Goal: Book appointment/travel/reservation

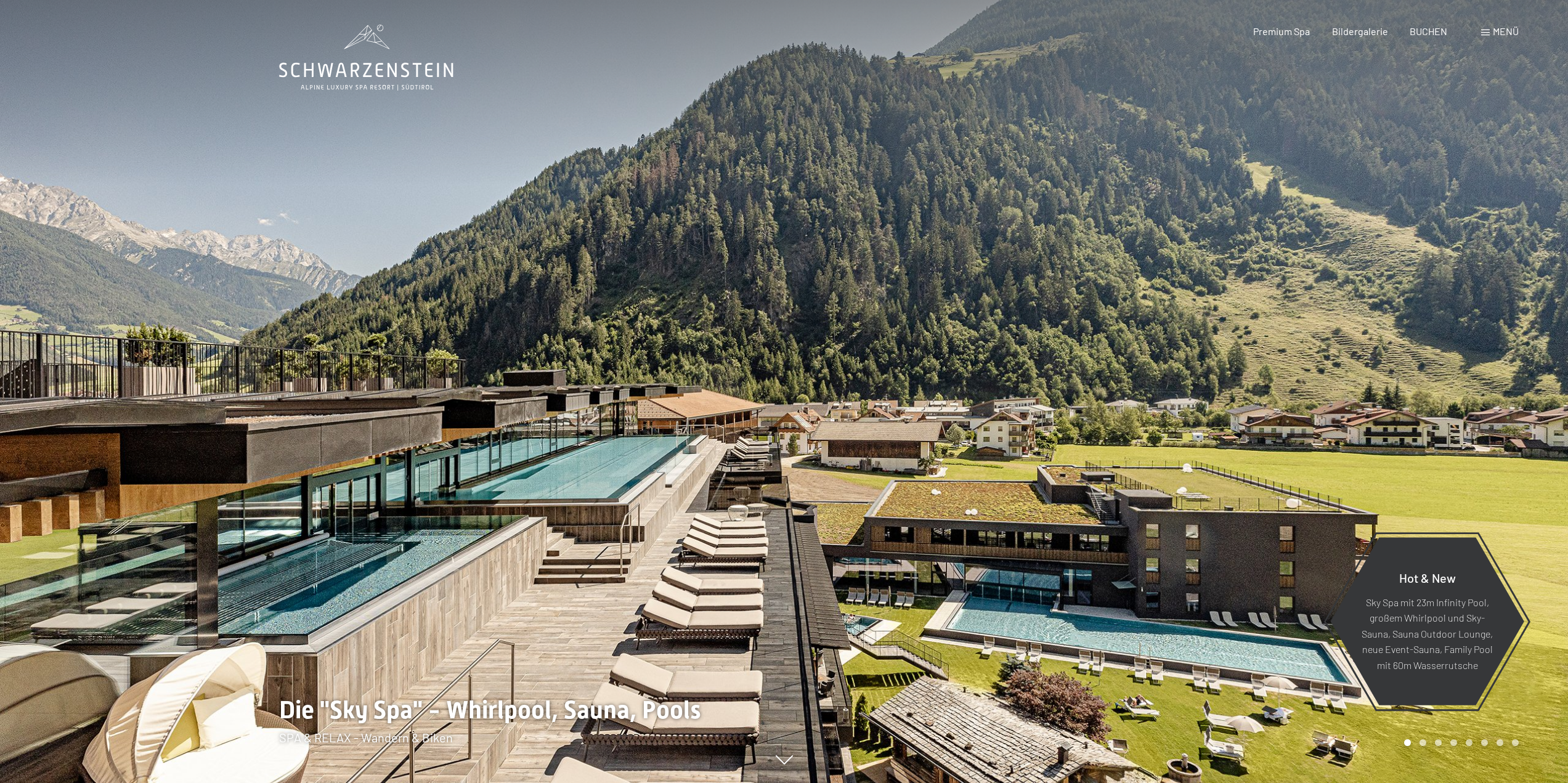
click at [1515, 30] on span "Menü" at bounding box center [1506, 31] width 26 height 12
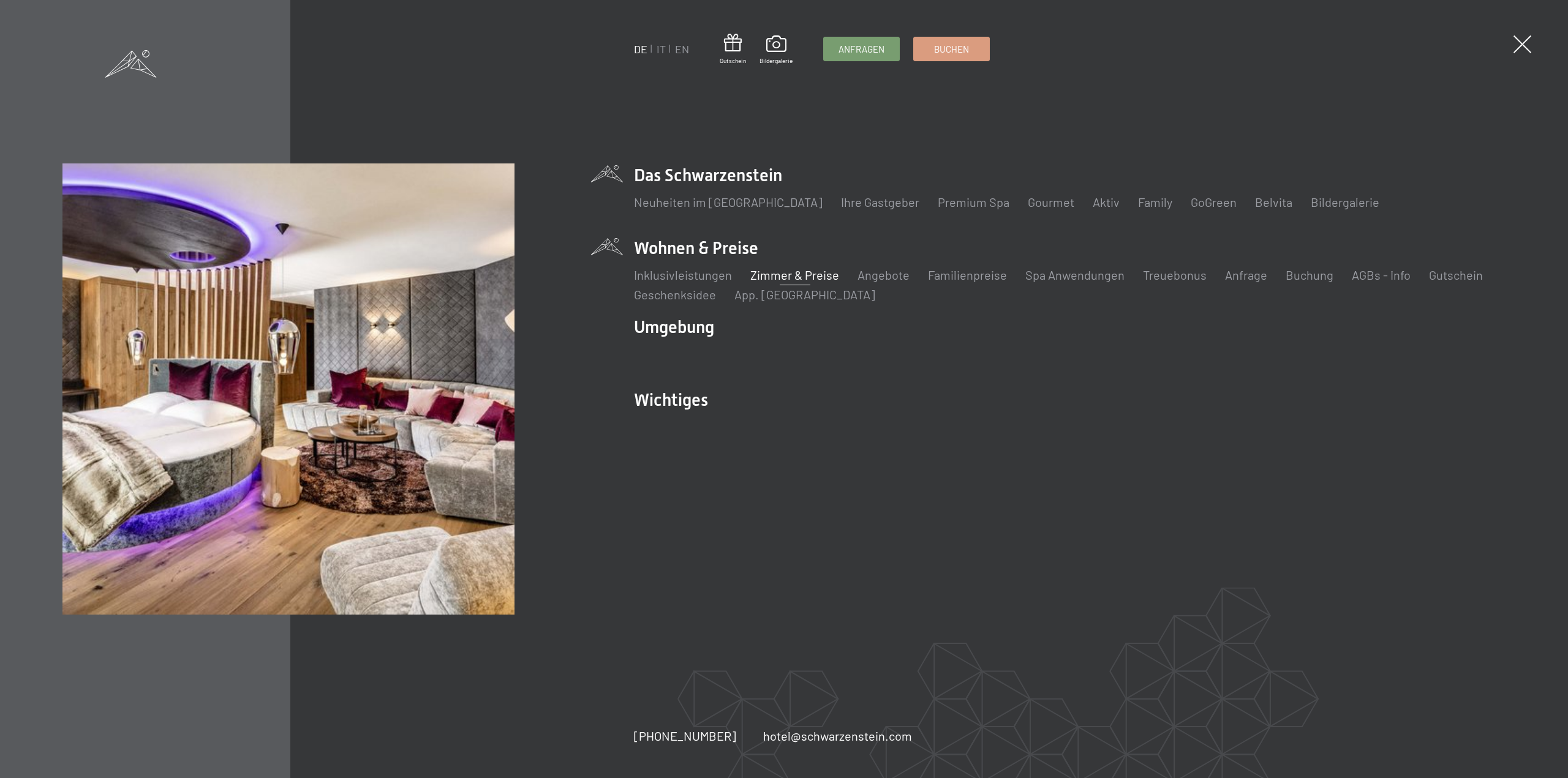
click at [775, 275] on link "Zimmer & Preise" at bounding box center [795, 275] width 89 height 15
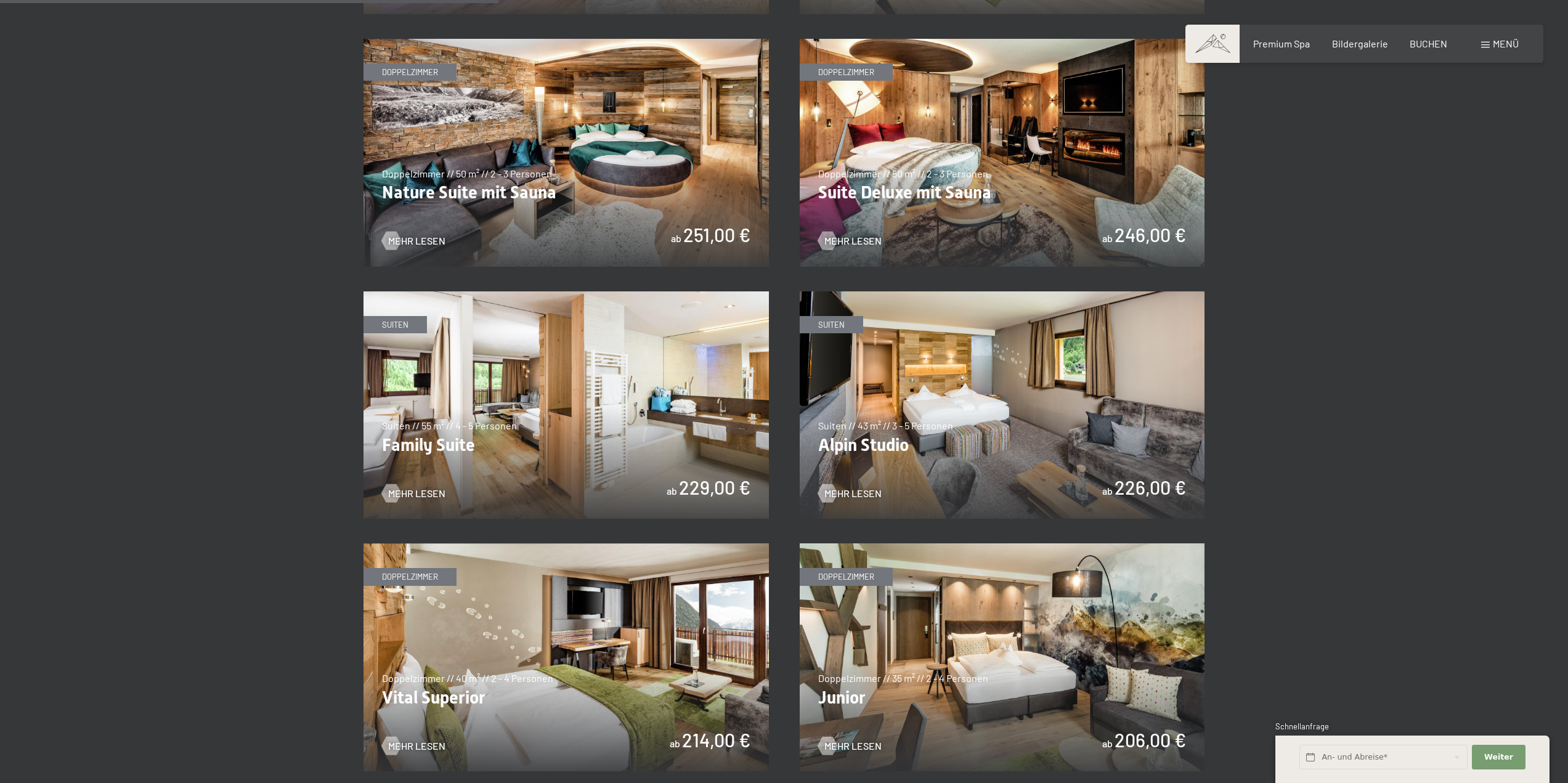
scroll to position [1417, 0]
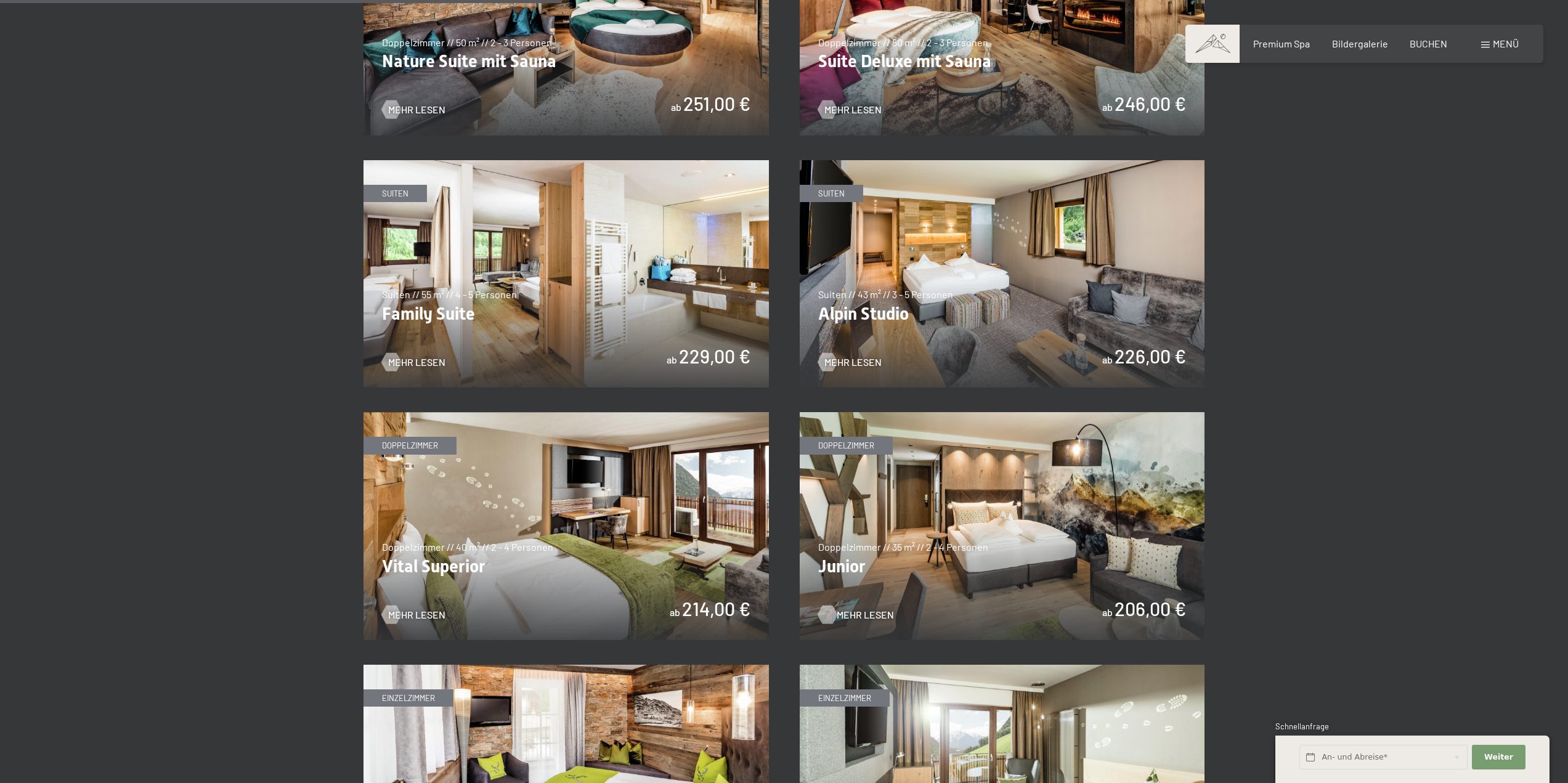
click at [854, 612] on span "Mehr Lesen" at bounding box center [865, 615] width 57 height 14
